Goal: Task Accomplishment & Management: Use online tool/utility

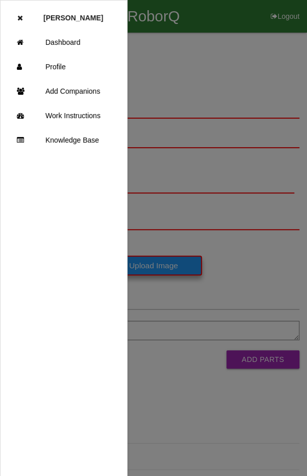
click at [59, 39] on link "Dashboard" at bounding box center [64, 42] width 126 height 24
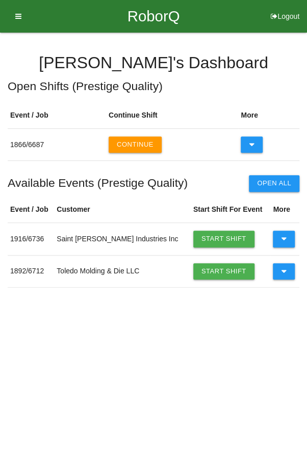
click at [281, 273] on icon at bounding box center [284, 271] width 6 height 16
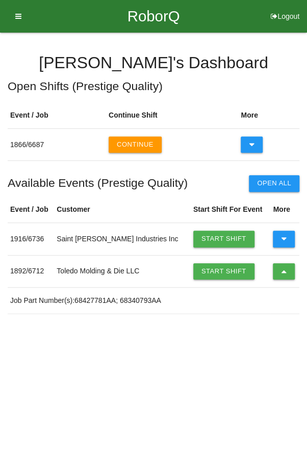
click at [205, 273] on link "Start Shift" at bounding box center [223, 271] width 61 height 16
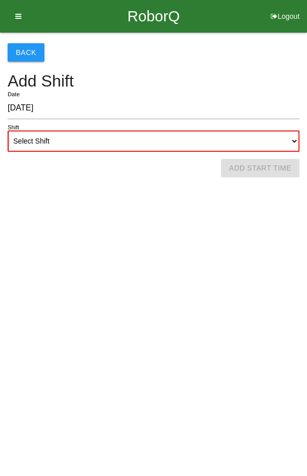
click at [62, 131] on select "Select Shift 1st Shift 2nd Shift 3rd Shift 4th Shift" at bounding box center [153, 140] width 291 height 21
select select "2"
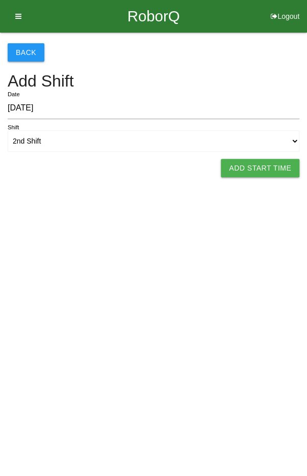
click at [265, 168] on button "Add Start Time" at bounding box center [260, 168] width 78 height 18
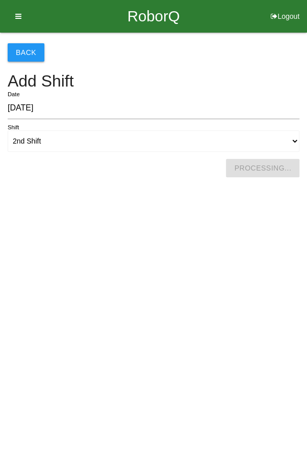
select select "4"
select select "33"
select select "2"
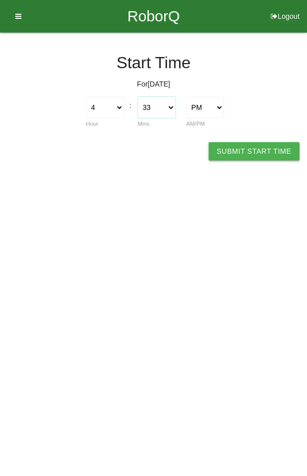
click at [153, 103] on select "00 01 02 03 04 05 06 07 08 09 10 11 12 13 14 15 16 17 18 19 20 21 22 23 24 25 2…" at bounding box center [157, 107] width 38 height 21
select select "30"
click at [257, 149] on button "Submit Start Time" at bounding box center [253, 151] width 91 height 18
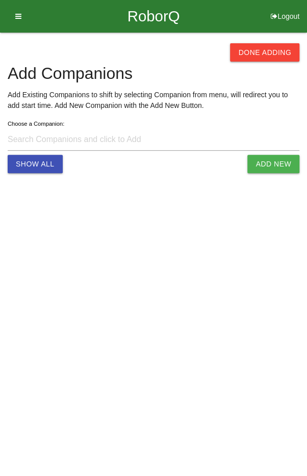
click at [262, 47] on button "Done Adding" at bounding box center [264, 52] width 69 height 18
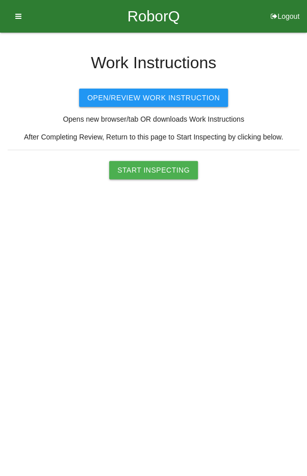
click at [162, 172] on button "Start Inspecting" at bounding box center [153, 170] width 89 height 18
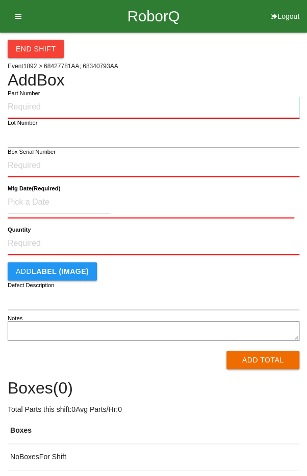
click at [239, 103] on input "Part Number" at bounding box center [153, 107] width 291 height 22
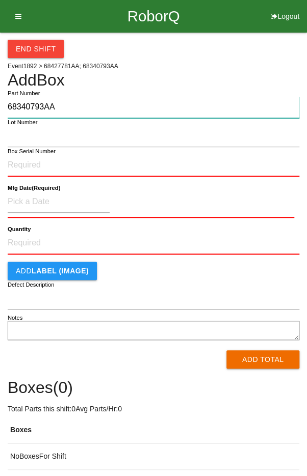
type input "68340793AA"
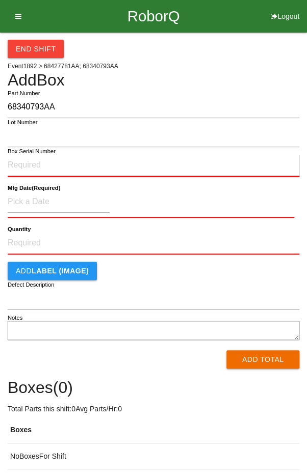
click at [36, 164] on input "Box Serial Number" at bounding box center [153, 165] width 291 height 22
type input "SDW10102334"
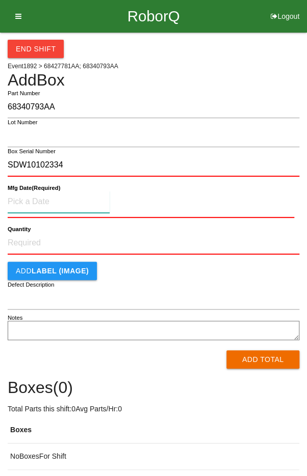
click at [40, 198] on input at bounding box center [59, 202] width 102 height 22
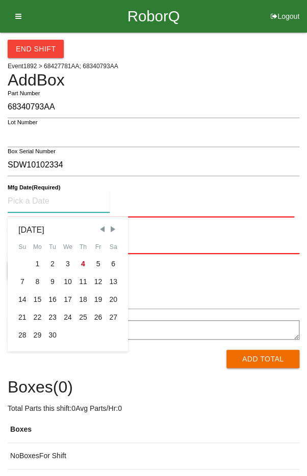
click at [63, 261] on div "3" at bounding box center [67, 264] width 15 height 18
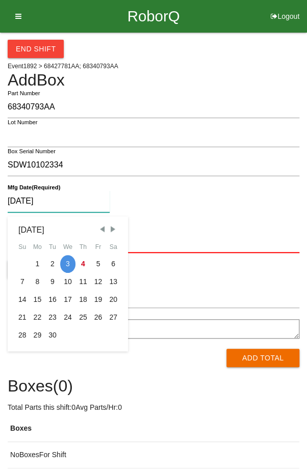
type input "[DATE]"
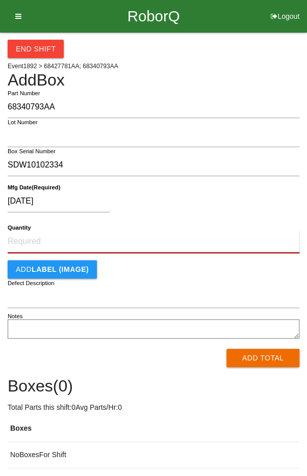
click at [131, 242] on input "Quantity" at bounding box center [153, 242] width 291 height 22
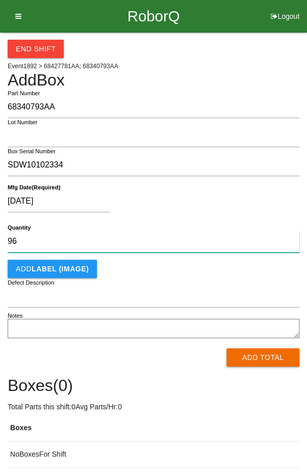
type input "96"
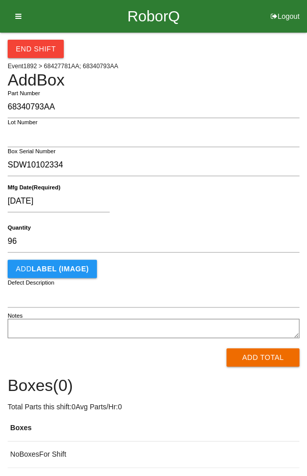
click at [256, 191] on div "[DATE]" at bounding box center [151, 204] width 286 height 26
click at [255, 359] on button "Add Total" at bounding box center [262, 357] width 73 height 18
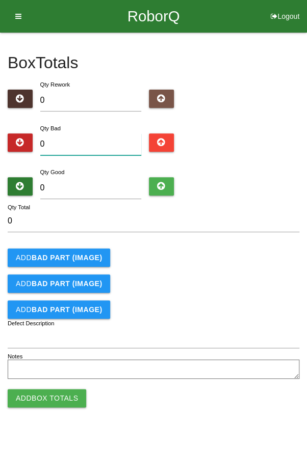
click at [76, 141] on input "0" at bounding box center [90, 144] width 101 height 22
type input "1"
click at [83, 184] on input "0" at bounding box center [90, 188] width 101 height 22
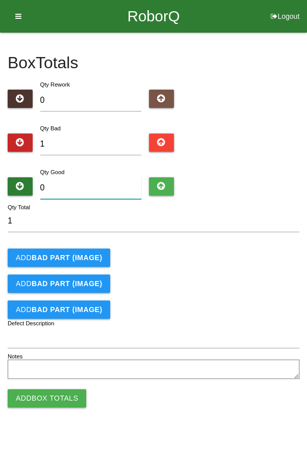
type input "9"
type input "10"
type input "95"
type input "96"
type input "95"
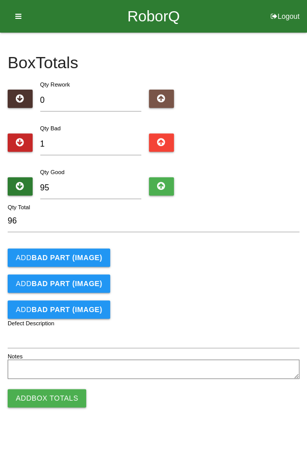
click at [46, 250] on button "Add BAD PART (IMAGE)" at bounding box center [59, 258] width 102 height 18
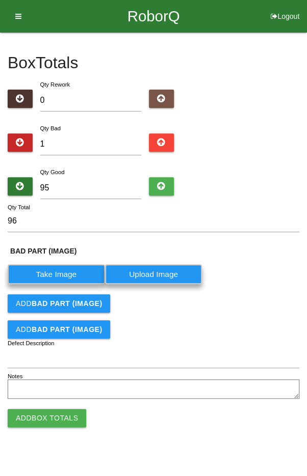
click at [50, 266] on label "Take Image" at bounding box center [56, 274] width 97 height 20
click at [0, 0] on \(IMAGE\) "Take Image" at bounding box center [0, 0] width 0 height 0
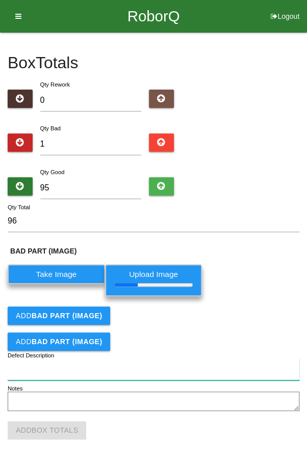
click at [49, 368] on input "Defect Description" at bounding box center [153, 370] width 291 height 22
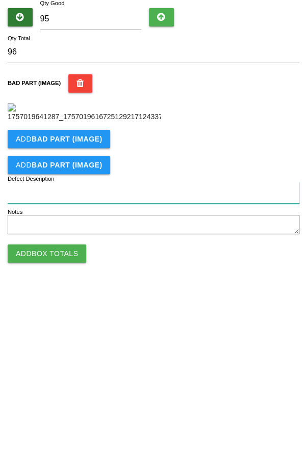
scroll to position [169, 0]
type input "Unseated gromit"
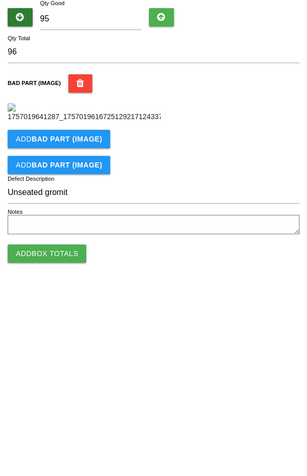
click at [264, 289] on div "BAD PART (IMAGE)" at bounding box center [153, 267] width 291 height 48
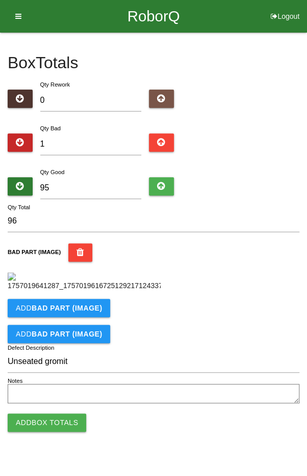
click at [48, 432] on button "Add Box Totals" at bounding box center [47, 423] width 78 height 18
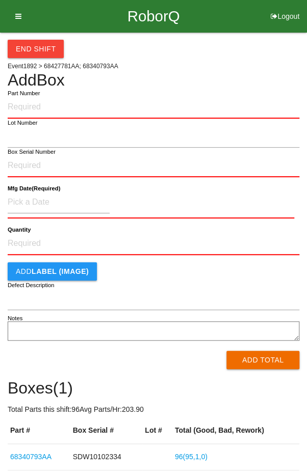
click at [223, 106] on input "Part Number" at bounding box center [153, 107] width 291 height 22
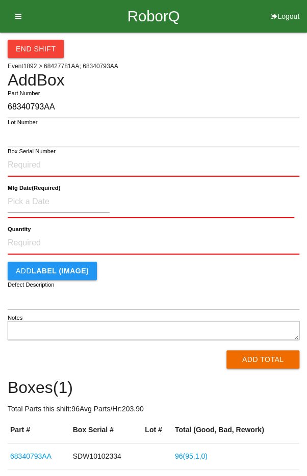
type input "68340793AA"
click at [24, 163] on input "Box Serial Number" at bounding box center [153, 165] width 291 height 22
type input "SDW10102333"
click at [32, 198] on input at bounding box center [59, 202] width 102 height 22
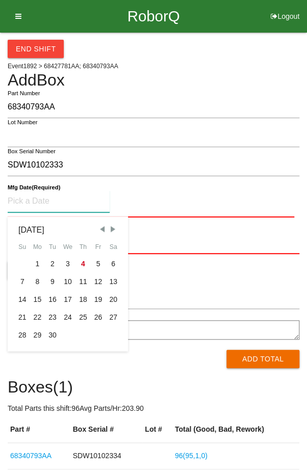
click at [63, 264] on div "3" at bounding box center [67, 264] width 15 height 18
type input "[DATE]"
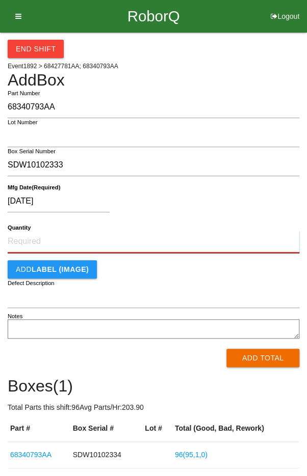
click at [155, 240] on input "Quantity" at bounding box center [153, 242] width 291 height 22
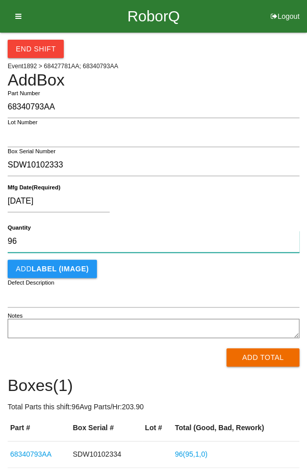
type input "96"
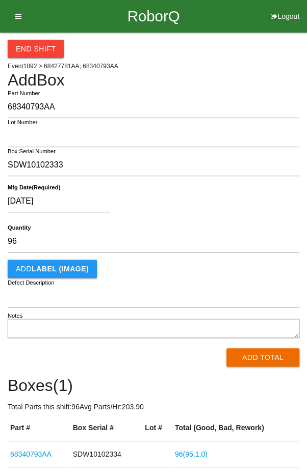
click at [261, 181] on form "68340793AA Part Number Lot Number SDW10102333 Box Serial Number [DATE] Mfg Date…" at bounding box center [153, 231] width 291 height 270
click at [265, 353] on button "Add Total" at bounding box center [262, 357] width 73 height 18
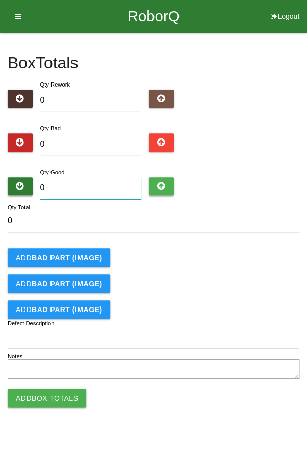
click at [74, 183] on input "0" at bounding box center [90, 188] width 101 height 22
type input "9"
type input "96"
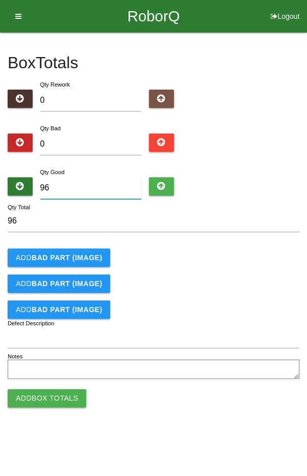
type input "96"
click at [234, 258] on div "Add BAD PART (IMAGE)" at bounding box center [153, 258] width 291 height 18
click at [44, 397] on button "Add Box Totals" at bounding box center [47, 398] width 78 height 18
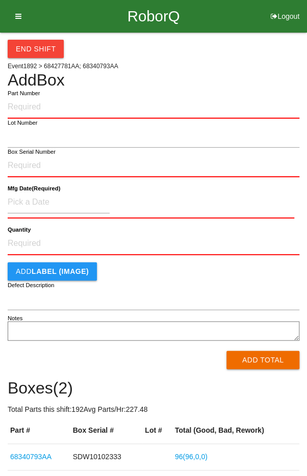
click at [238, 105] on input "Part Number" at bounding box center [153, 107] width 291 height 22
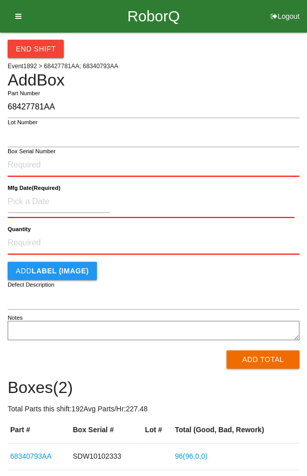
type input "68427781AA"
click at [89, 168] on input "Box Serial Number" at bounding box center [153, 165] width 291 height 22
type input "SDW10101124"
click at [70, 201] on input at bounding box center [59, 202] width 102 height 22
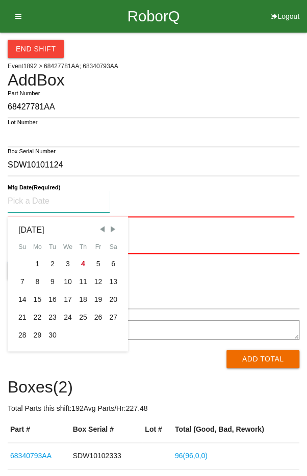
click at [97, 230] on span "Previous Month" at bounding box center [101, 229] width 9 height 9
click at [101, 227] on span "Previous Month" at bounding box center [101, 229] width 9 height 9
click at [100, 228] on span "Previous Month" at bounding box center [101, 229] width 9 height 9
click at [20, 257] on div "1" at bounding box center [22, 264] width 15 height 18
type input "[DATE]"
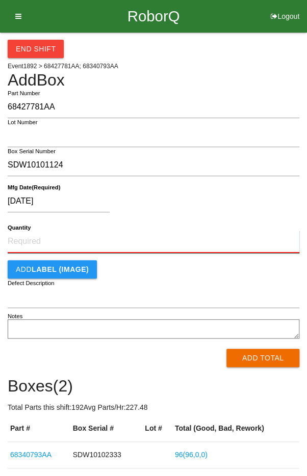
click at [134, 238] on input "Quantity" at bounding box center [153, 242] width 291 height 22
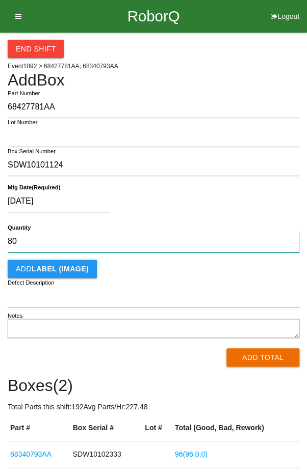
type input "80"
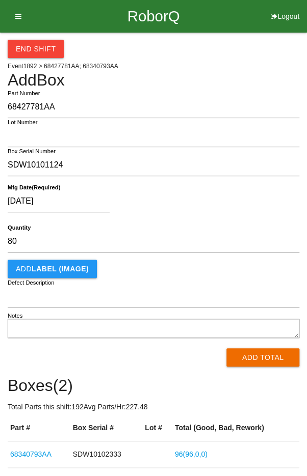
click at [231, 193] on div "[DATE]" at bounding box center [151, 204] width 286 height 26
click at [267, 354] on button "Add Total" at bounding box center [262, 357] width 73 height 18
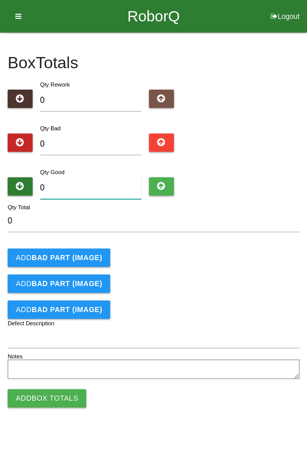
click at [75, 177] on input "0" at bounding box center [90, 188] width 101 height 22
type input "8"
type input "80"
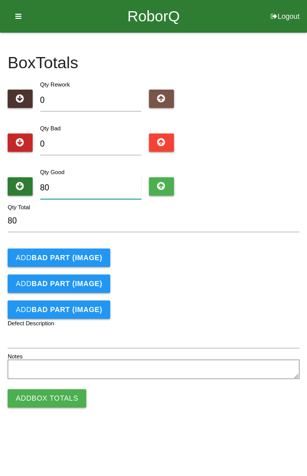
type input "80"
click at [249, 258] on div "Add BAD PART (IMAGE)" at bounding box center [153, 258] width 291 height 18
click at [48, 396] on button "Add Box Totals" at bounding box center [47, 398] width 78 height 18
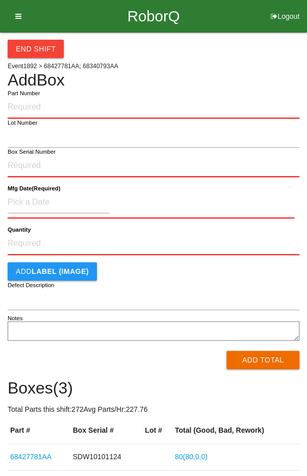
click at [67, 103] on input "Part Number" at bounding box center [153, 107] width 291 height 22
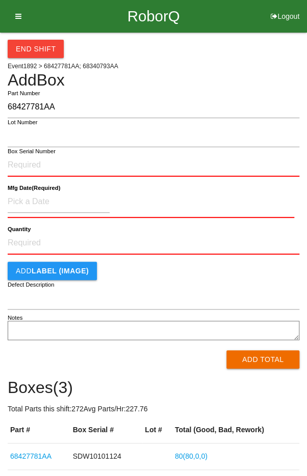
type input "68427781AA"
click at [80, 164] on input "Box Serial Number" at bounding box center [153, 165] width 291 height 22
type input "SDW10101157"
click at [69, 196] on input at bounding box center [59, 202] width 102 height 22
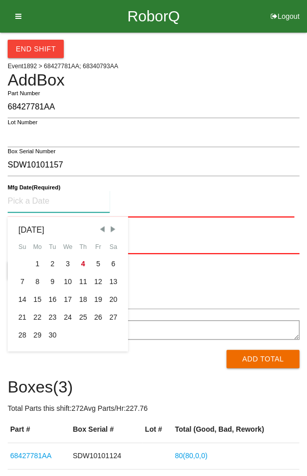
click at [98, 228] on span "Previous Month" at bounding box center [101, 229] width 9 height 9
click at [98, 227] on span "Previous Month" at bounding box center [101, 229] width 9 height 9
click at [99, 228] on span "Previous Month" at bounding box center [101, 229] width 9 height 9
click at [82, 259] on div "5" at bounding box center [82, 264] width 15 height 18
type input "[DATE]"
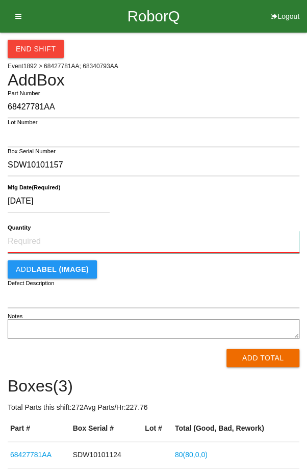
click at [173, 240] on input "Quantity" at bounding box center [153, 242] width 291 height 22
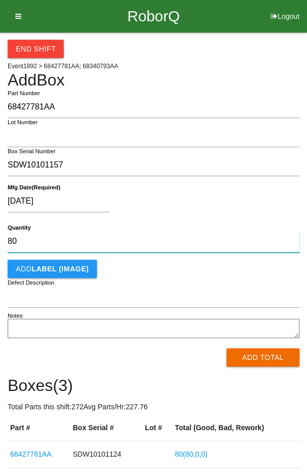
type input "80"
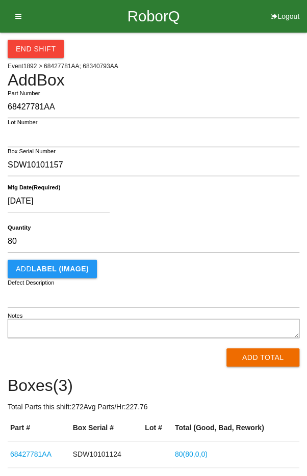
click at [248, 194] on div "[DATE]" at bounding box center [151, 204] width 286 height 26
click at [261, 356] on button "Add Total" at bounding box center [262, 357] width 73 height 18
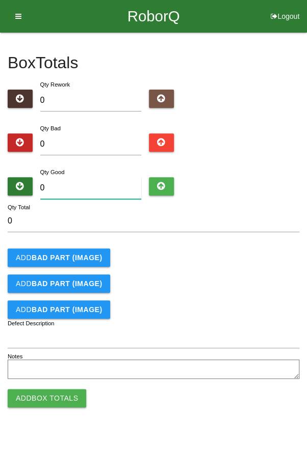
click at [86, 187] on input "0" at bounding box center [90, 188] width 101 height 22
type input "8"
type input "80"
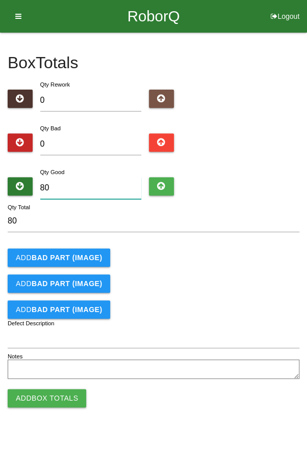
type input "80"
click at [261, 244] on form "80 Qty Total Add BAD PART (IMAGE) Add BAD PART (IMAGE) Add BAD PART (IMAGE) Def…" at bounding box center [153, 296] width 291 height 172
click at [44, 396] on button "Add Box Totals" at bounding box center [47, 398] width 78 height 18
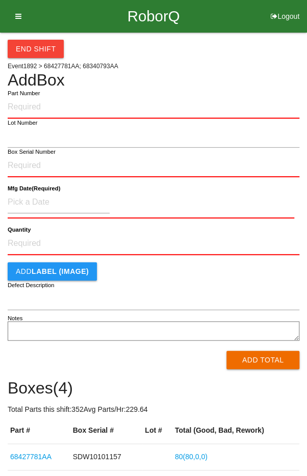
click at [165, 59] on div "End Shift Event 1892 > 68427781AA; 68340793AA Add Box Part Number Lot Number Bo…" at bounding box center [153, 292] width 291 height 518
click at [32, 43] on button "End Shift" at bounding box center [36, 49] width 56 height 18
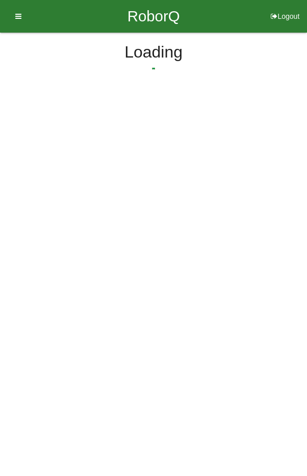
select select "6"
select select "5"
select select "2"
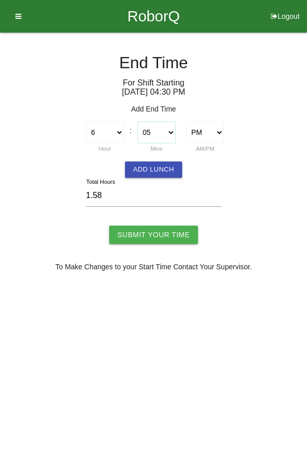
click at [156, 130] on select "00 01 02 03 04 05 06 07 08 09 10 11 12 13 14 15 16 17 18 19 20 21 22 23 24 25 2…" at bounding box center [157, 132] width 38 height 21
select select "15"
type input "1.75"
click at [163, 232] on input "Submit Your Time" at bounding box center [153, 235] width 89 height 18
type input "Processing..."
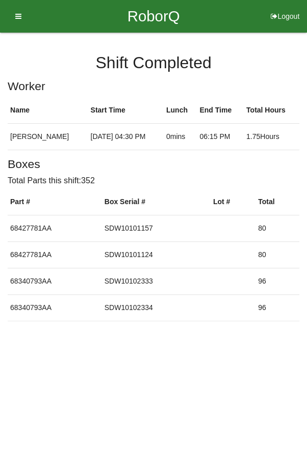
click at [15, 17] on icon at bounding box center [15, 16] width 13 height 33
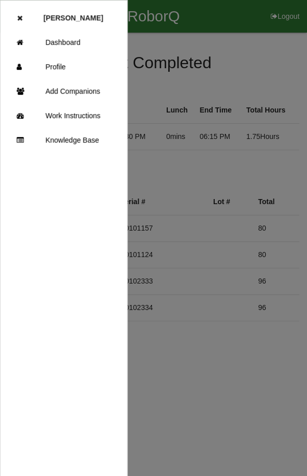
click at [79, 41] on link "Dashboard" at bounding box center [64, 42] width 126 height 24
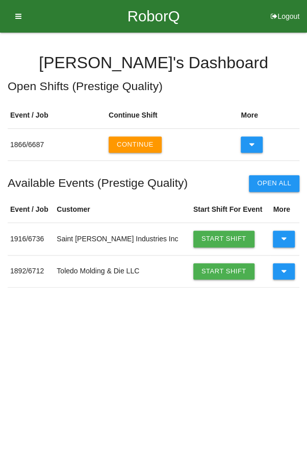
click at [135, 144] on button "Continue" at bounding box center [135, 145] width 53 height 16
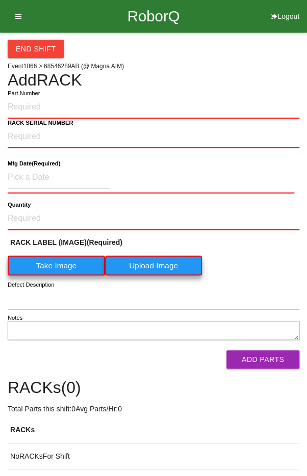
click at [263, 63] on div "End Shift Event 1866 > 68546289AB (@ Magna AIM) Add RACK Part Number RACK SERIA…" at bounding box center [153, 252] width 291 height 438
